Goal: Information Seeking & Learning: Learn about a topic

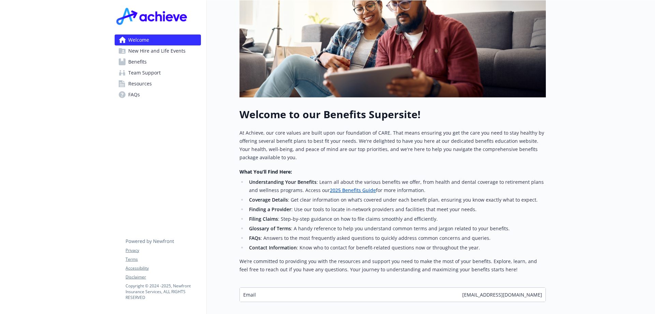
scroll to position [179, 0]
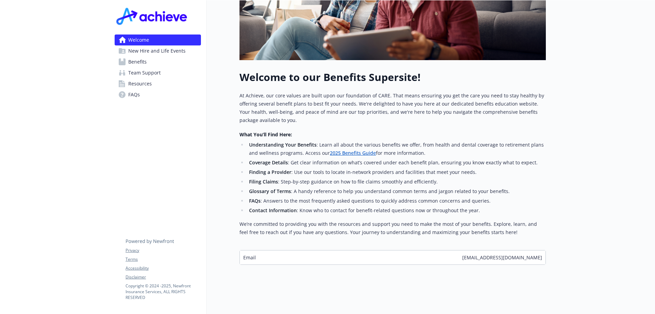
drag, startPoint x: 354, startPoint y: 152, endPoint x: 352, endPoint y: 156, distance: 4.6
click at [354, 154] on ul "Understanding Your Benefits : Learn all about the various benefits we offer, fr…" at bounding box center [393, 178] width 307 height 74
click at [352, 158] on li "Coverage Details : Get clear information on what’s covered under each benefit p…" at bounding box center [396, 162] width 299 height 8
click at [351, 159] on li "Coverage Details : Get clear information on what’s covered under each benefit p…" at bounding box center [396, 162] width 299 height 8
click at [350, 158] on li "Coverage Details : Get clear information on what’s covered under each benefit p…" at bounding box center [396, 162] width 299 height 8
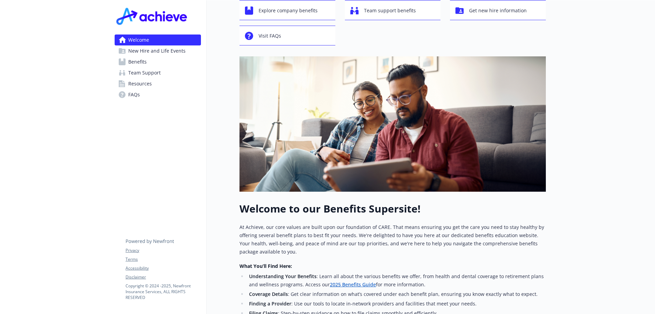
scroll to position [0, 0]
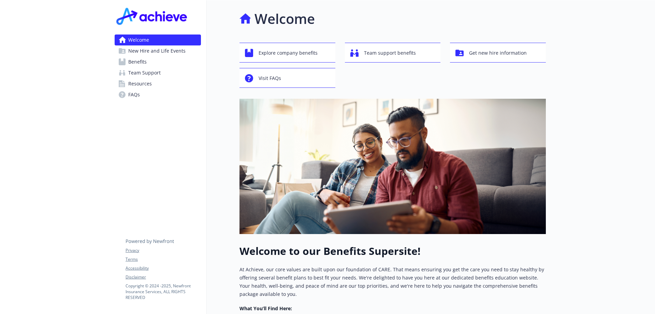
click at [163, 62] on link "Benefits" at bounding box center [158, 61] width 86 height 11
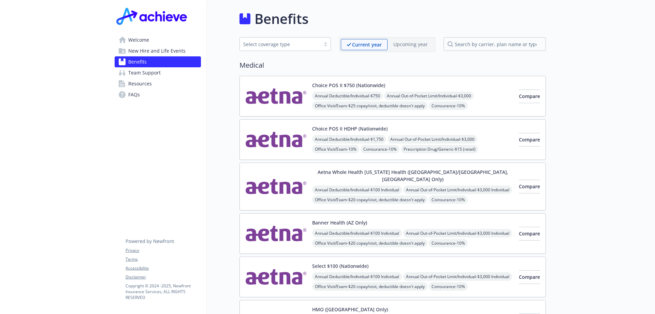
click at [157, 74] on span "Team Support" at bounding box center [144, 72] width 32 height 11
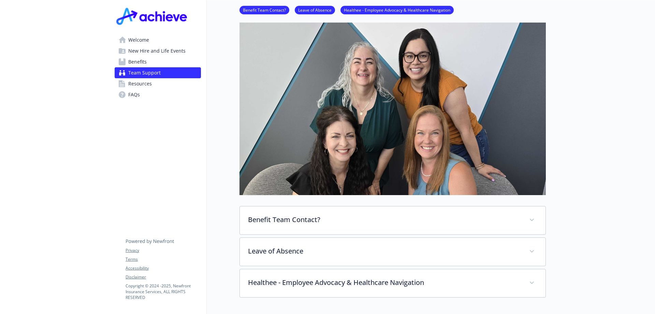
scroll to position [157, 0]
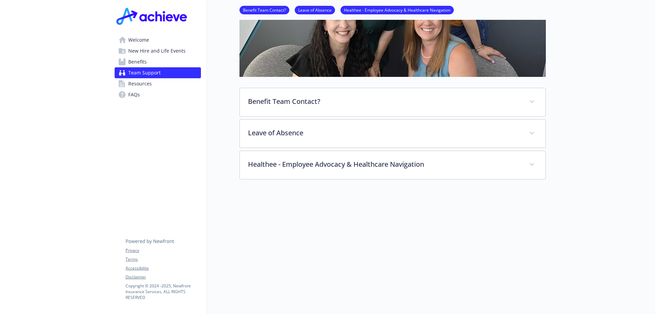
click at [151, 87] on span "Resources" at bounding box center [140, 83] width 24 height 11
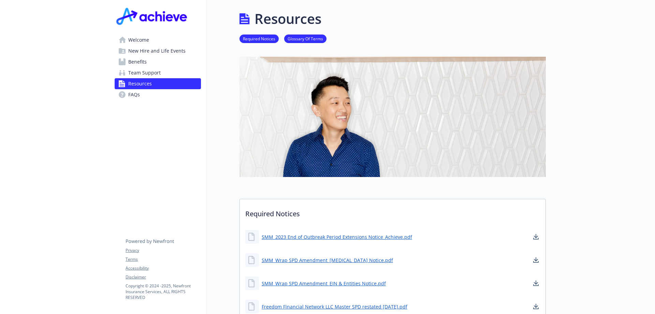
click at [175, 62] on link "Benefits" at bounding box center [158, 61] width 86 height 11
